Goal: Task Accomplishment & Management: Use online tool/utility

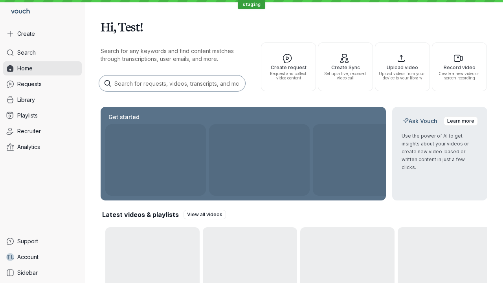
click at [42, 34] on button "Create" at bounding box center [42, 34] width 79 height 14
